Goal: Task Accomplishment & Management: Complete application form

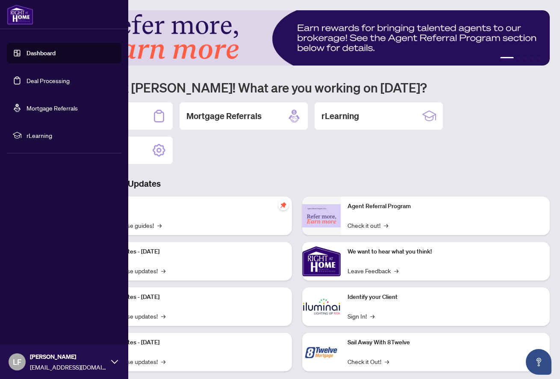
click at [32, 83] on link "Deal Processing" at bounding box center [48, 81] width 43 height 8
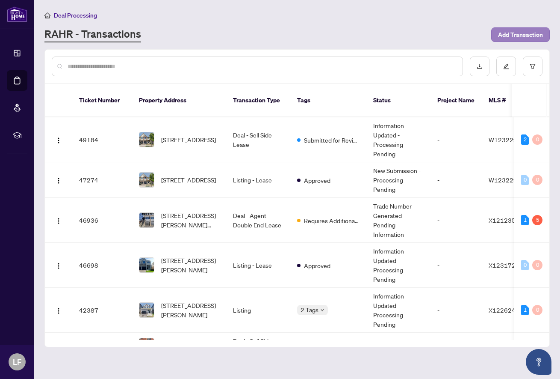
click at [529, 35] on span "Add Transaction" at bounding box center [520, 35] width 45 height 14
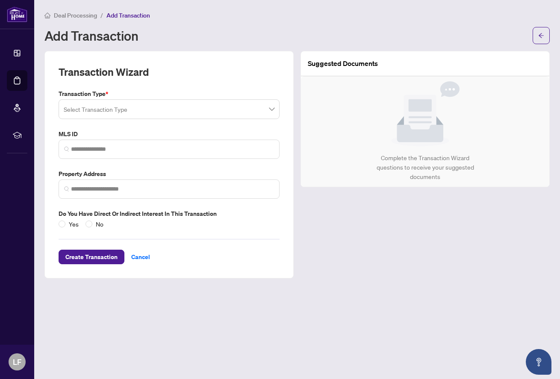
click at [136, 95] on label "Transaction Type *" at bounding box center [169, 93] width 221 height 9
click at [134, 116] on input "search" at bounding box center [165, 110] width 203 height 19
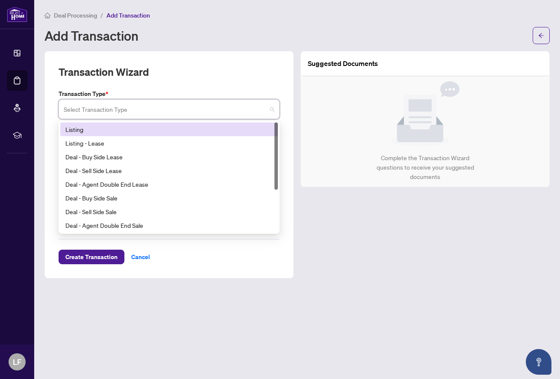
click at [134, 122] on div "Listing" at bounding box center [169, 129] width 218 height 14
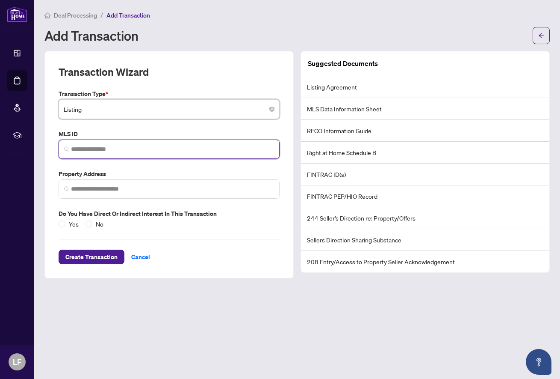
click at [126, 148] on input "search" at bounding box center [172, 149] width 203 height 9
paste input "*********"
type input "*"
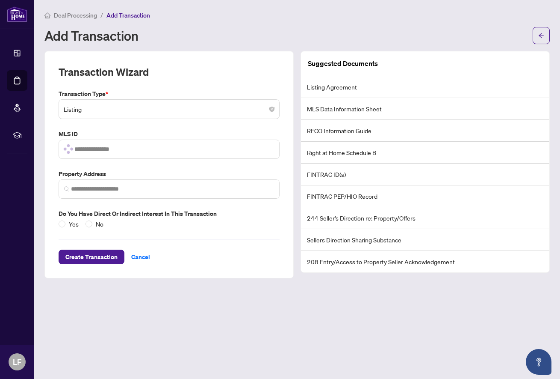
click at [265, 41] on div "Add Transaction" at bounding box center [285, 36] width 483 height 14
